Goal: Book appointment/travel/reservation

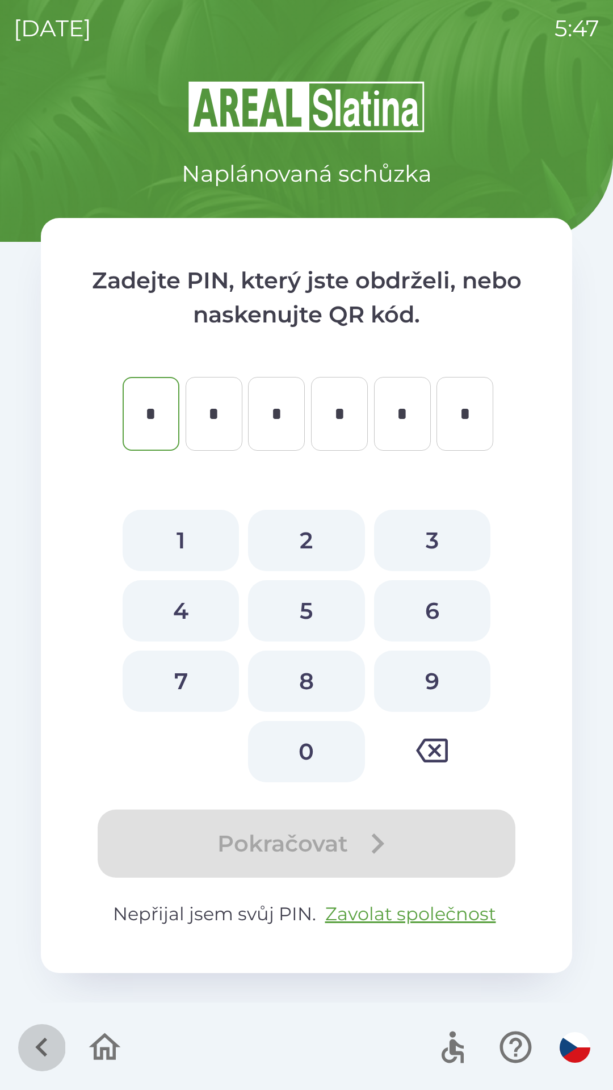
click at [35, 1044] on icon "button" at bounding box center [42, 1047] width 38 height 38
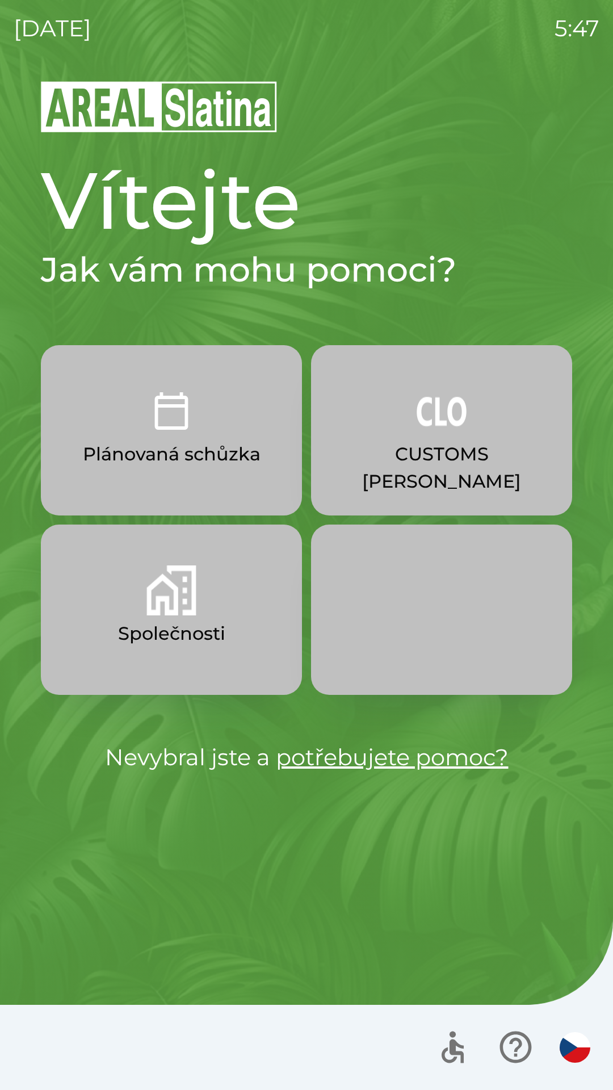
click at [207, 636] on p "Společnosti" at bounding box center [171, 633] width 107 height 27
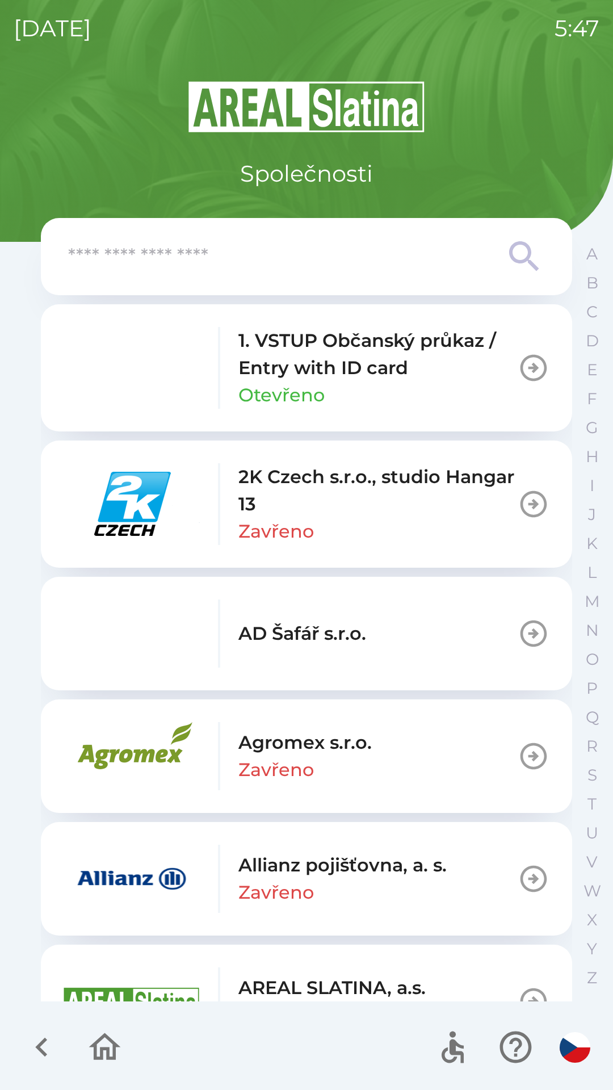
click at [238, 254] on input "text" at bounding box center [284, 256] width 432 height 31
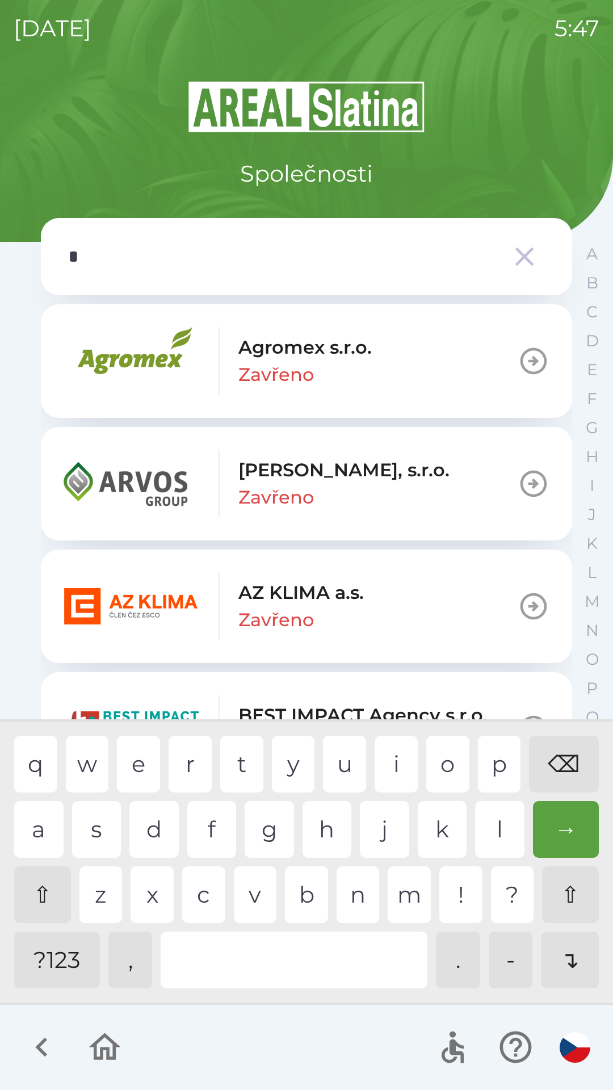
click at [404, 893] on div "m" at bounding box center [409, 894] width 43 height 57
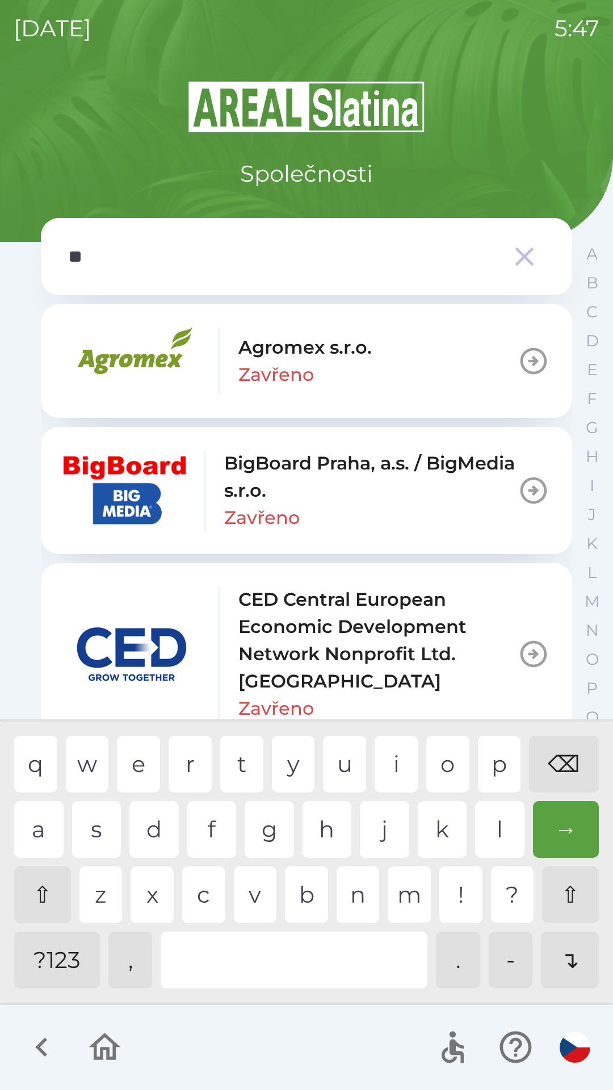
type input "***"
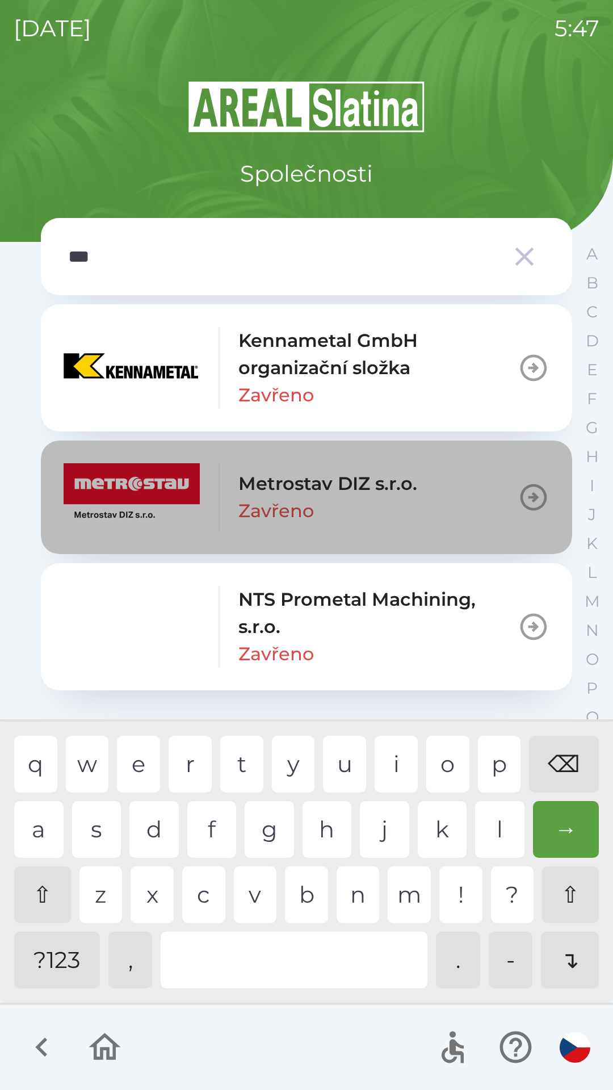
click at [288, 495] on p "Metrostav DIZ s.r.o." at bounding box center [327, 483] width 179 height 27
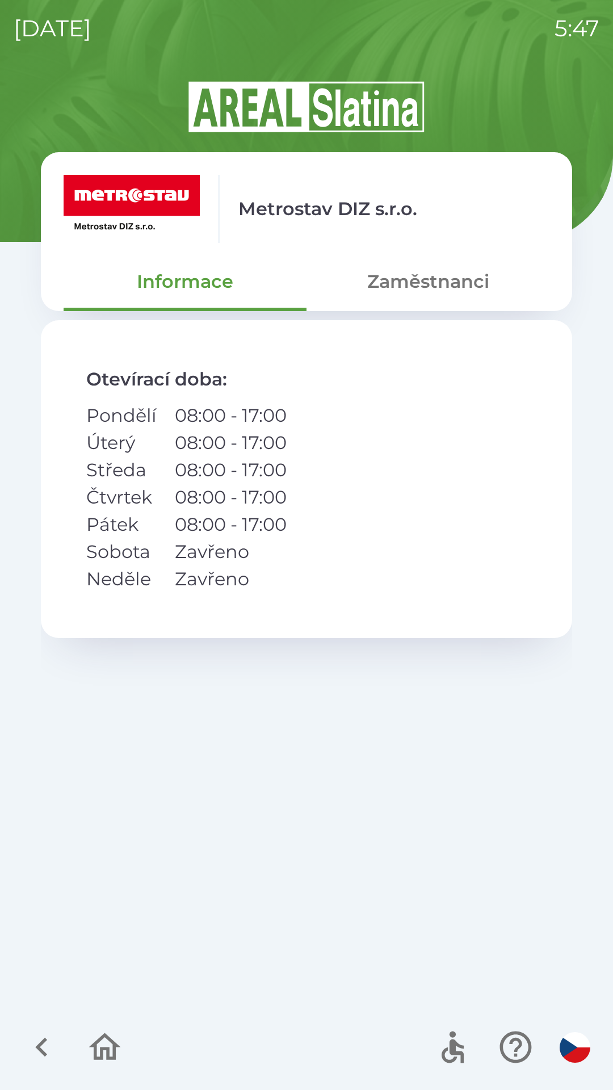
click at [417, 277] on button "Zaměstnanci" at bounding box center [428, 281] width 243 height 41
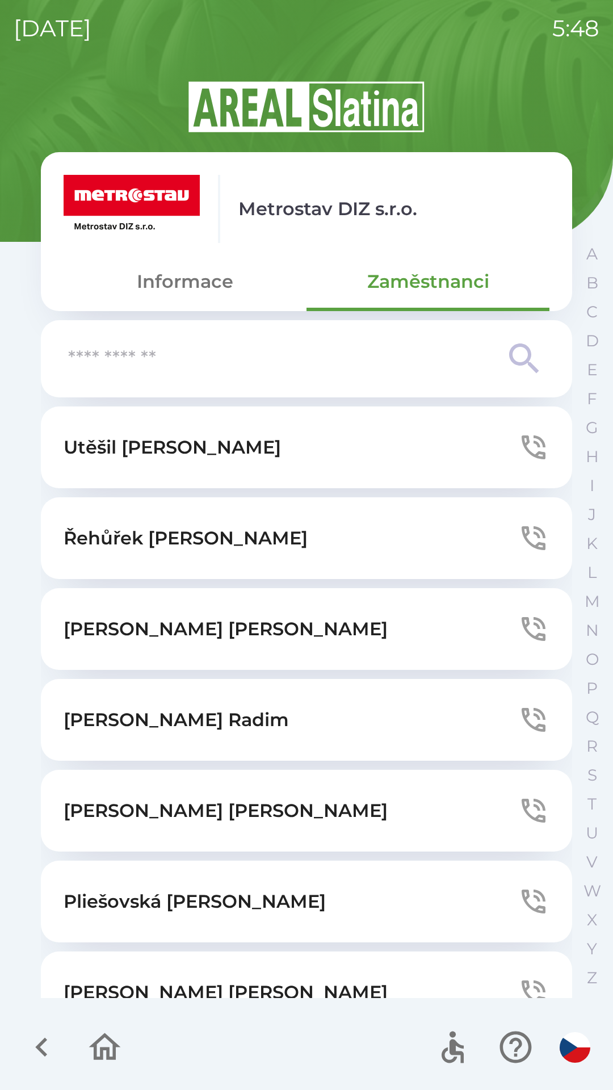
click at [168, 626] on p "[PERSON_NAME]" at bounding box center [226, 629] width 324 height 27
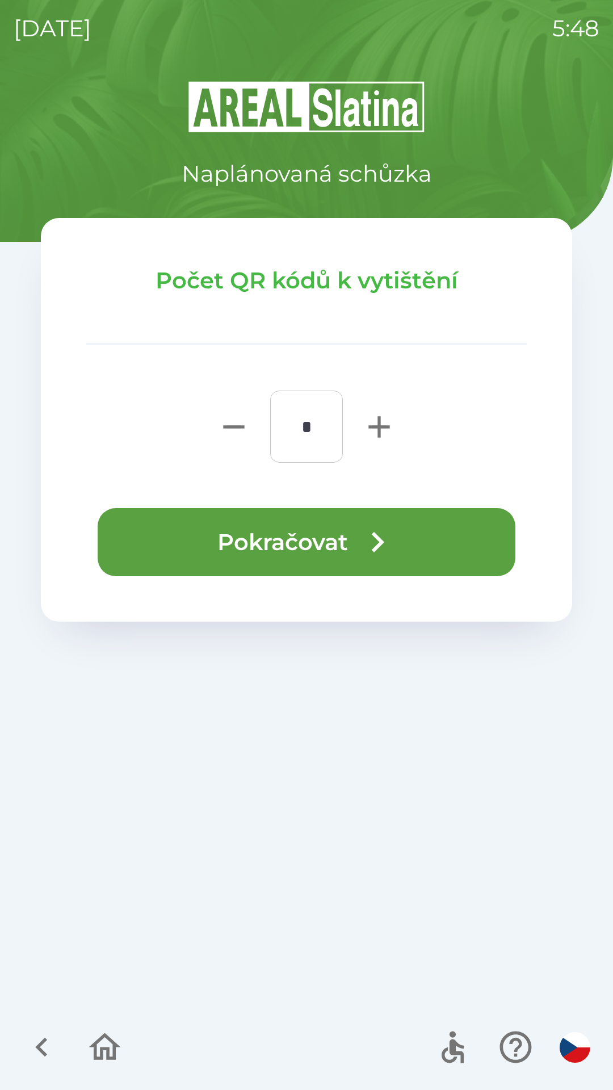
click at [286, 535] on button "Pokračovat" at bounding box center [307, 542] width 418 height 68
